Goal: Navigation & Orientation: Find specific page/section

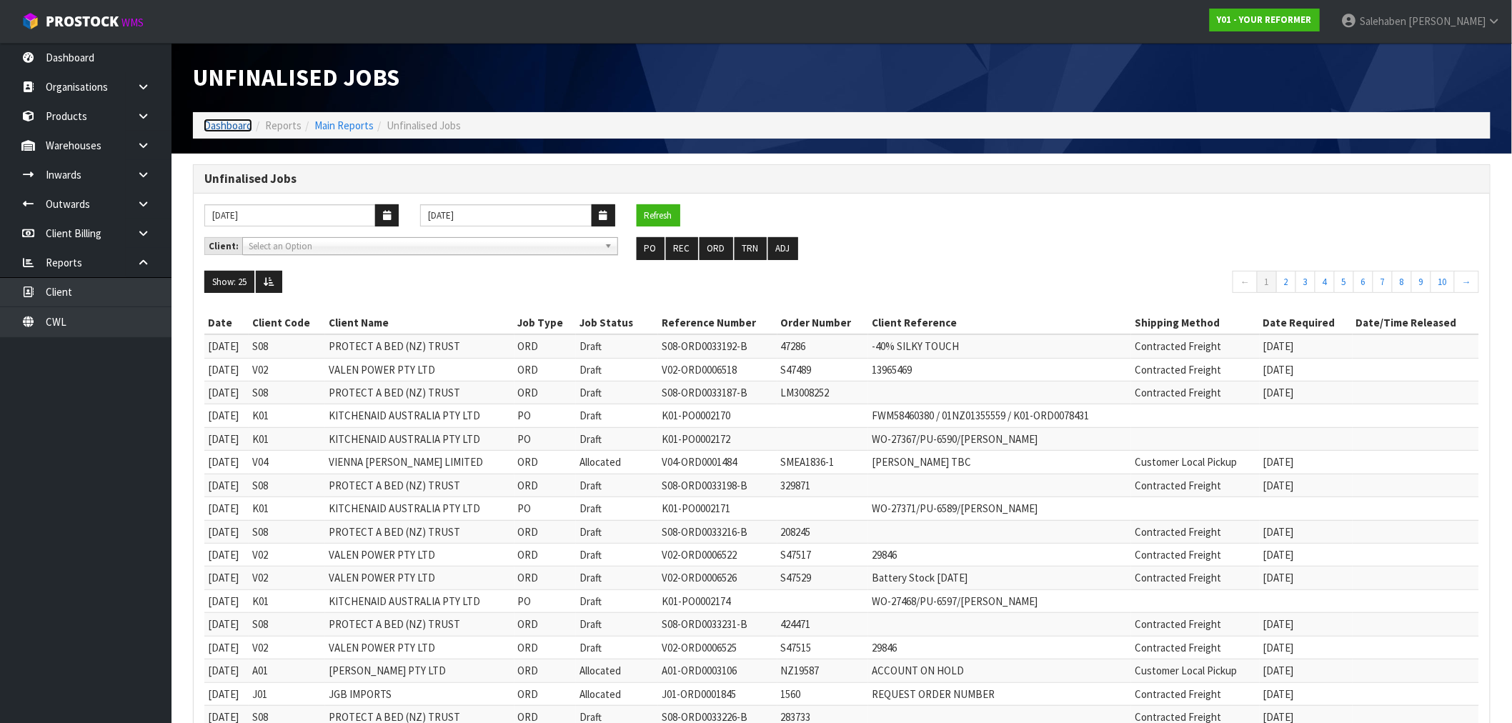
click at [224, 120] on link "Dashboard" at bounding box center [228, 126] width 49 height 14
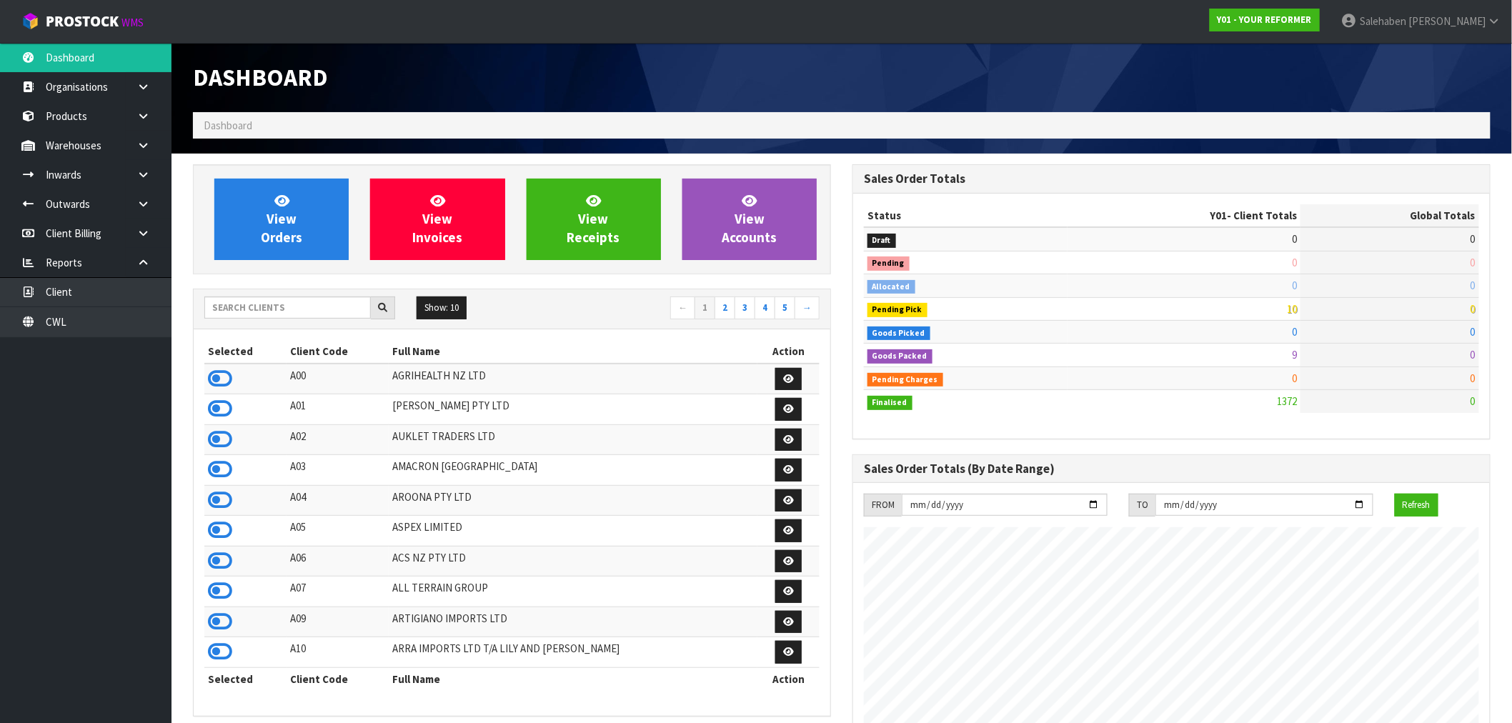
scroll to position [967, 660]
